Goal: Navigation & Orientation: Find specific page/section

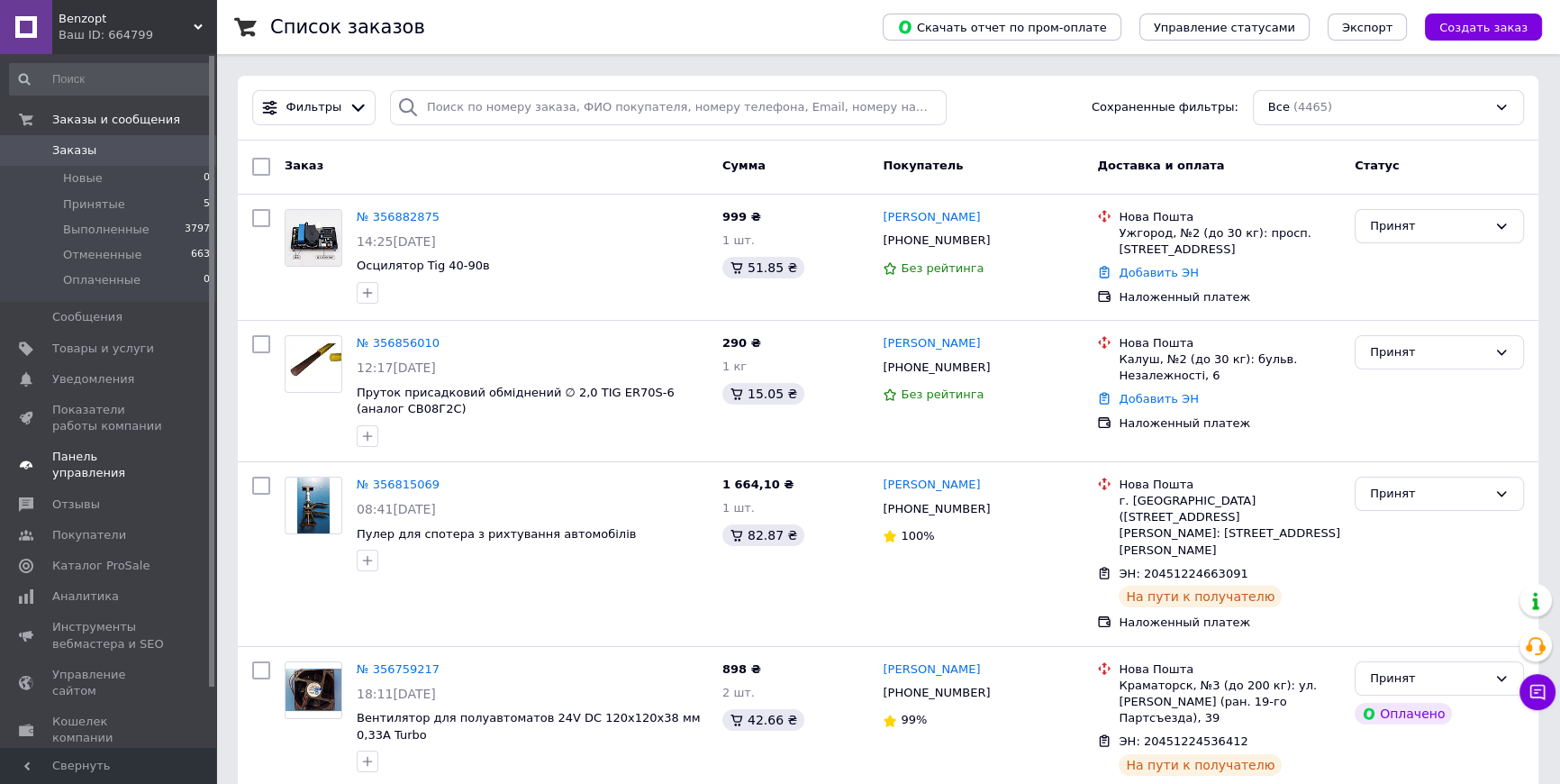
click at [92, 461] on span "Панель управления" at bounding box center [108, 465] width 114 height 32
